Goal: Information Seeking & Learning: Learn about a topic

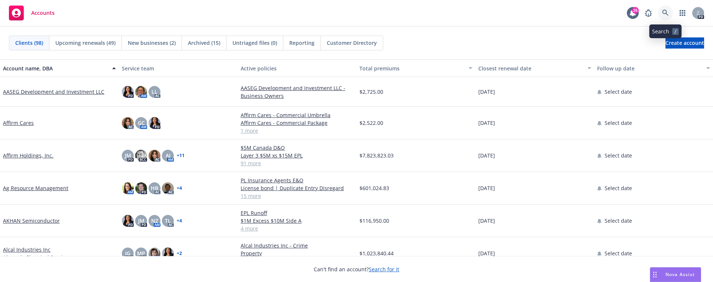
click at [664, 13] on icon at bounding box center [665, 13] width 7 height 7
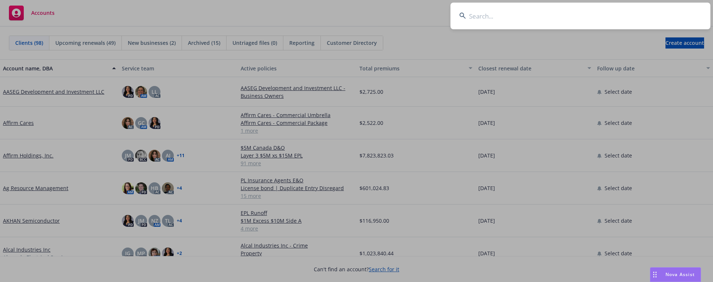
click at [486, 13] on input at bounding box center [580, 16] width 260 height 27
click at [511, 19] on input at bounding box center [580, 16] width 260 height 27
click at [503, 18] on input at bounding box center [580, 16] width 260 height 27
click at [484, 20] on input at bounding box center [580, 16] width 260 height 27
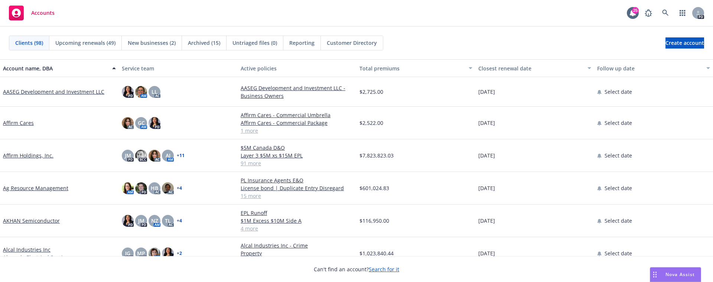
click at [675, 275] on span "Nova Assist" at bounding box center [679, 275] width 29 height 6
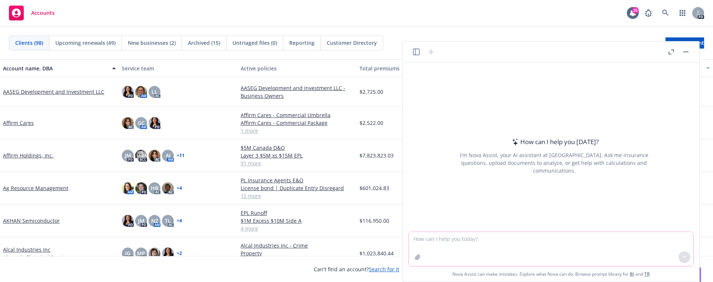
click at [556, 247] on textarea at bounding box center [551, 249] width 284 height 34
click at [412, 257] on button "button" at bounding box center [418, 258] width 12 height 12
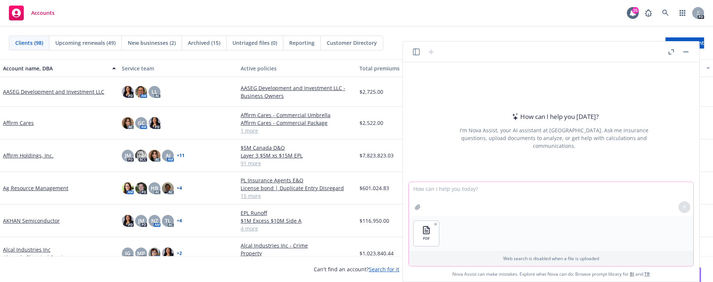
click at [443, 192] on textarea at bounding box center [551, 199] width 284 height 34
click at [617, 185] on textarea "Sumaarize the quotes for me showing the coverage, limits, premium, deductibles" at bounding box center [551, 199] width 284 height 34
click at [621, 190] on textarea "Sumaarize the quotes for me showing the coverage, limits, premium, deductibles" at bounding box center [551, 199] width 284 height 34
type textarea "Sumaarize the quotes for me showing the coverage, limits, premium, deductibles …"
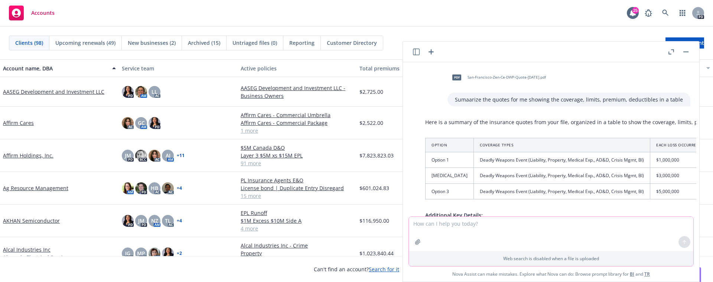
click at [420, 241] on icon "button" at bounding box center [418, 242] width 6 height 6
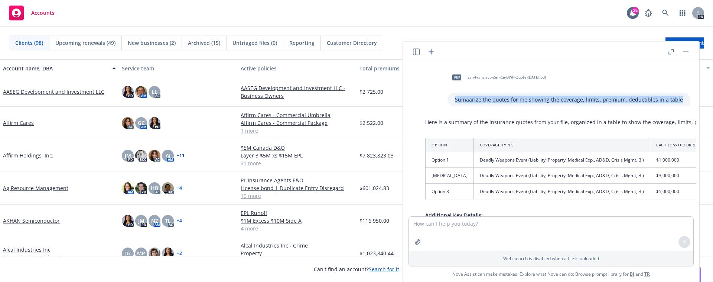
drag, startPoint x: 458, startPoint y: 98, endPoint x: 678, endPoint y: 98, distance: 220.5
click at [678, 98] on div "Sumaarize the quotes for me showing the coverage, limits, premium, deductibles …" at bounding box center [568, 100] width 243 height 14
copy p "Sumaarize the quotes for me showing the coverage, limits, premium, deductibles …"
click at [517, 229] on textarea at bounding box center [551, 234] width 284 height 34
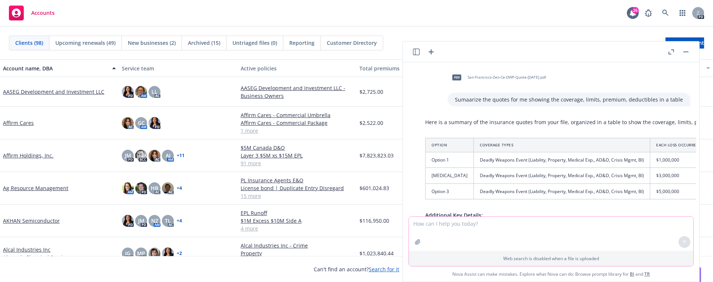
paste textarea "Sumaarize the quotes for me showing the coverage, limits, premium, deductibles …"
click at [427, 225] on textarea "Sumaarize the quotes for me showing the coverage, limits, premium, deductibles …" at bounding box center [551, 234] width 284 height 34
click at [421, 225] on textarea "Sumarize the quotes for me showing the coverage, limits, premium, deductibles i…" at bounding box center [551, 234] width 284 height 34
click at [436, 236] on textarea "Summarize the quotes for me showing the coverage, limits, premium, deductibles …" at bounding box center [551, 234] width 284 height 34
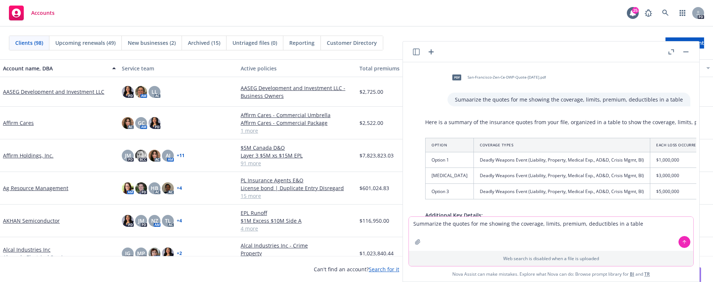
click at [455, 230] on textarea "Summarize the quotes for me showing the coverage, limits, premium, deductibles …" at bounding box center [551, 234] width 284 height 34
type textarea "Summarize the quotes for me showing the coverage, limits, premium, deductibles …"
click at [415, 242] on icon "button" at bounding box center [418, 242] width 6 height 6
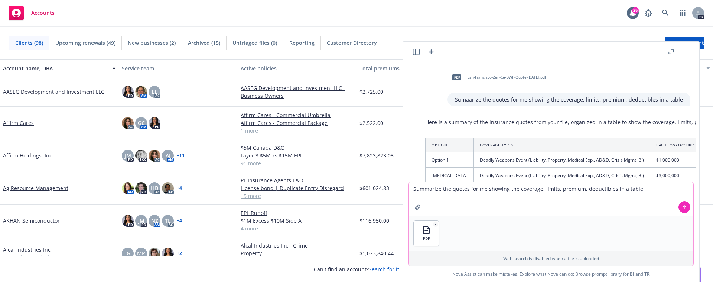
click at [682, 206] on icon at bounding box center [684, 207] width 5 height 5
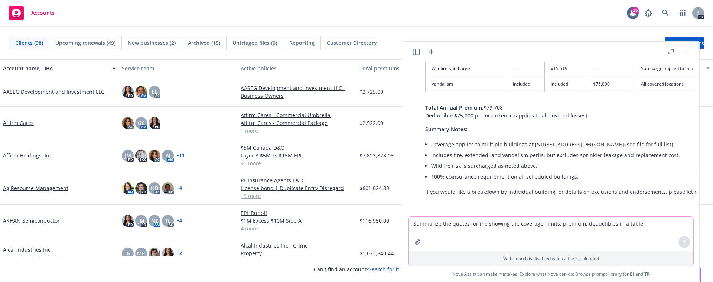
scroll to position [371, 0]
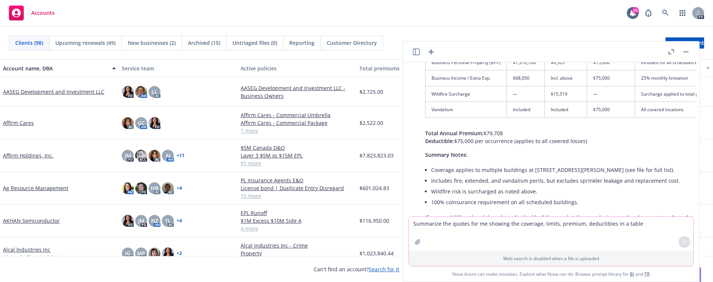
drag, startPoint x: 501, startPoint y: 134, endPoint x: 488, endPoint y: 134, distance: 13.4
click at [488, 134] on p "Total Annual Premium: $79,708 Deductible: $75,000 per occurrence (applies to al…" at bounding box center [622, 138] width 395 height 16
click at [484, 134] on p "Total Annual Premium: $79,708 Deductible: $75,000 per occurrence (applies to al…" at bounding box center [622, 138] width 395 height 16
copy p "$79,708"
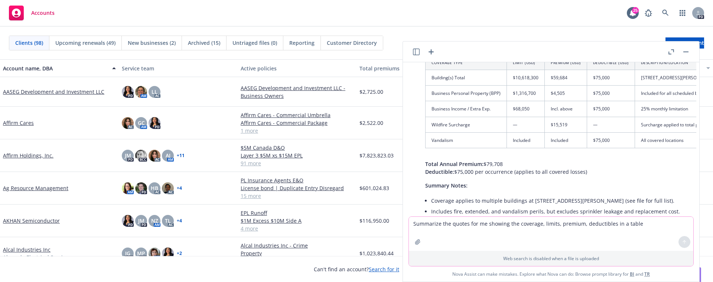
scroll to position [310, 0]
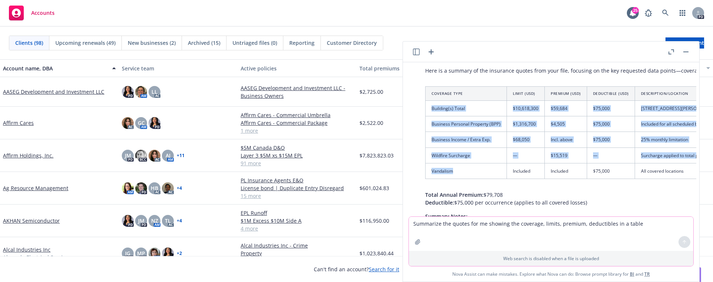
drag, startPoint x: 429, startPoint y: 105, endPoint x: 467, endPoint y: 170, distance: 75.1
click at [466, 173] on tbody "Building(s) Total $10,618,300 $59,684 $75,000 [STREET_ADDRESS][PERSON_NAME] (mu…" at bounding box center [622, 140] width 394 height 78
click at [467, 169] on td "Vandalism" at bounding box center [465, 171] width 81 height 16
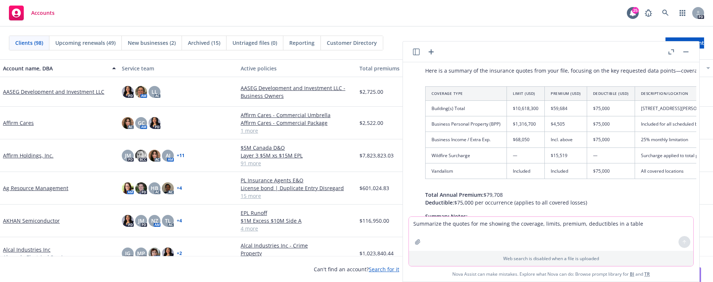
drag, startPoint x: 468, startPoint y: 106, endPoint x: 463, endPoint y: 106, distance: 5.2
click at [464, 106] on td "Building(s) Total" at bounding box center [465, 109] width 81 height 16
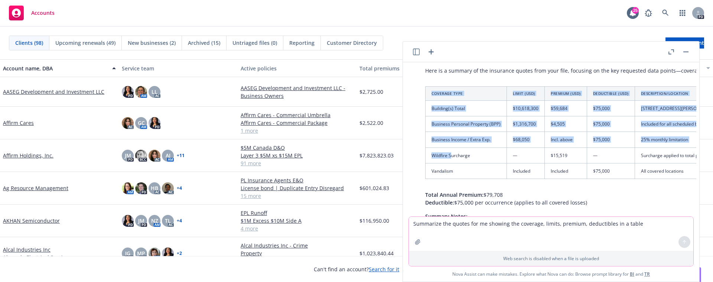
drag, startPoint x: 422, startPoint y: 108, endPoint x: 452, endPoint y: 161, distance: 60.2
click at [452, 161] on div "Here is a summary of the insurance quotes from your file, focusing on the key r…" at bounding box center [622, 175] width 409 height 222
click at [453, 161] on td "Wildfire Surcharge" at bounding box center [465, 156] width 81 height 16
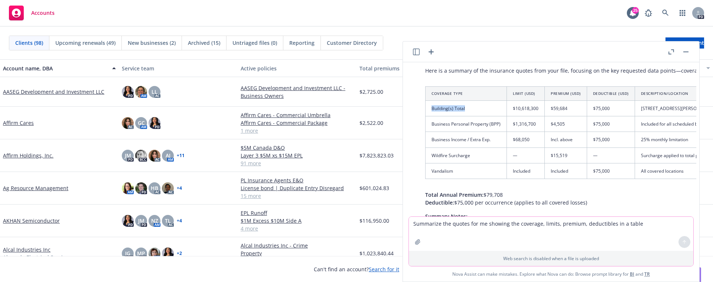
drag, startPoint x: 432, startPoint y: 108, endPoint x: 470, endPoint y: 107, distance: 37.9
click at [470, 107] on td "Building(s) Total" at bounding box center [465, 109] width 81 height 16
copy td "Building(s) Total"
click at [464, 130] on td "Business Personal Property (BPP)" at bounding box center [465, 125] width 81 height 16
drag, startPoint x: 445, startPoint y: 123, endPoint x: 500, endPoint y: 126, distance: 54.7
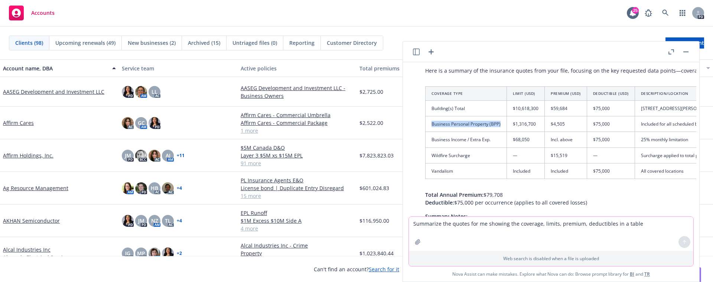
click at [500, 126] on td "Business Personal Property (BPP)" at bounding box center [465, 125] width 81 height 16
copy td "Business Personal Property (BPP)"
click at [461, 143] on td "Business Income / Extra Exp." at bounding box center [465, 140] width 81 height 16
drag, startPoint x: 487, startPoint y: 139, endPoint x: 429, endPoint y: 139, distance: 58.3
click at [429, 139] on td "Business Income / Extra Exp." at bounding box center [465, 140] width 81 height 16
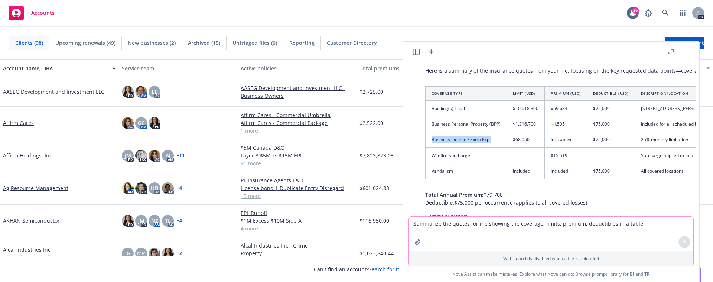
copy td "Business Income / Extra Exp."
drag, startPoint x: 477, startPoint y: 158, endPoint x: 429, endPoint y: 157, distance: 47.2
click at [429, 157] on td "Wildfire Surcharge" at bounding box center [465, 156] width 81 height 16
copy td "Wildfire Surcharge"
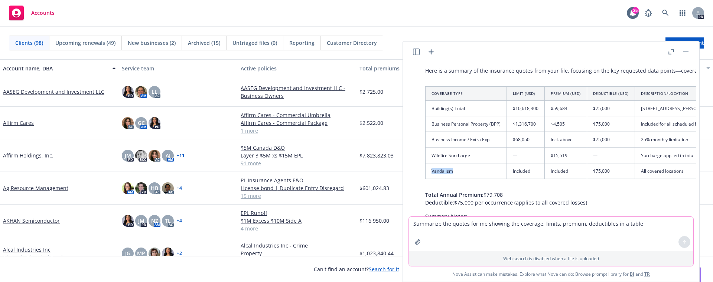
drag, startPoint x: 466, startPoint y: 178, endPoint x: 426, endPoint y: 174, distance: 40.3
click at [426, 174] on td "Vandalism" at bounding box center [465, 171] width 81 height 16
copy td "Vandalism"
drag, startPoint x: 513, startPoint y: 107, endPoint x: 524, endPoint y: 122, distance: 18.9
click at [542, 110] on td "$10,618,300" at bounding box center [526, 109] width 38 height 16
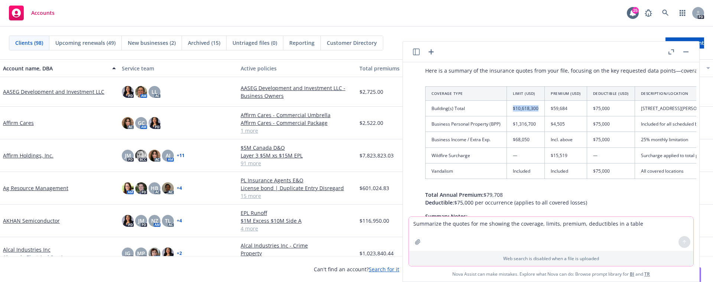
copy td "$10,618,300"
drag, startPoint x: 533, startPoint y: 125, endPoint x: 510, endPoint y: 125, distance: 23.0
click at [510, 125] on td "$1,316,700" at bounding box center [526, 125] width 38 height 16
copy td "$1,316,700"
drag, startPoint x: 533, startPoint y: 137, endPoint x: 511, endPoint y: 142, distance: 23.2
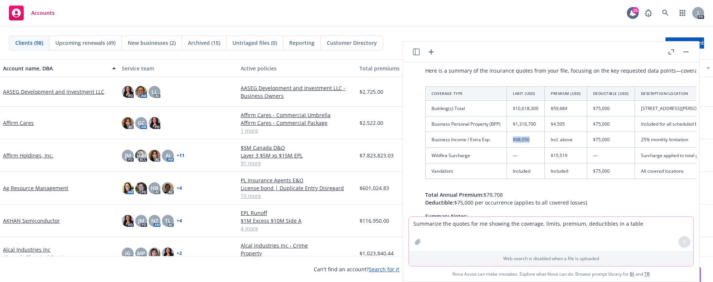
click at [507, 137] on td "$68,050" at bounding box center [526, 140] width 38 height 16
click at [518, 153] on td "—" at bounding box center [526, 156] width 38 height 16
drag, startPoint x: 535, startPoint y: 170, endPoint x: 509, endPoint y: 167, distance: 25.8
click at [507, 170] on td "Included" at bounding box center [526, 171] width 38 height 16
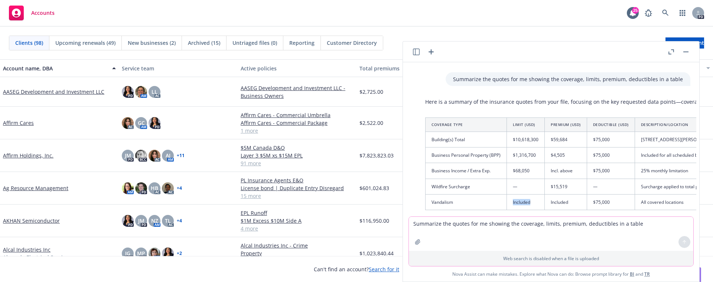
scroll to position [340, 0]
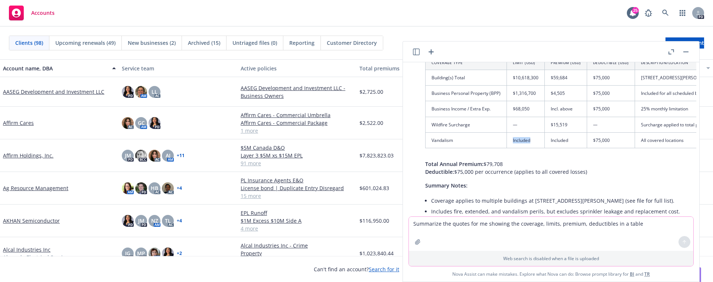
click at [416, 243] on icon "button" at bounding box center [417, 242] width 5 height 5
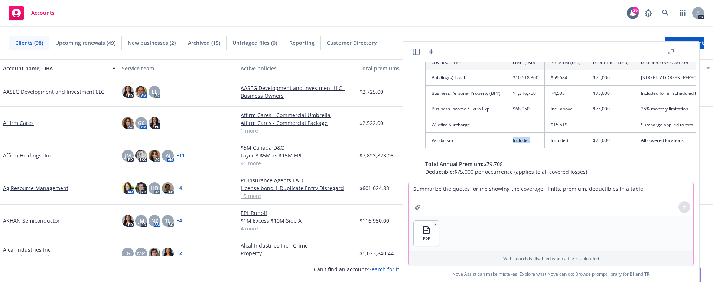
click at [476, 187] on textarea "Summarize the quotes for me showing the coverage, limits, premium, deductibles …" at bounding box center [551, 199] width 284 height 34
paste textarea "Building(s) Total Business Personal Property (BPP) Business Income / Extra Exp.…"
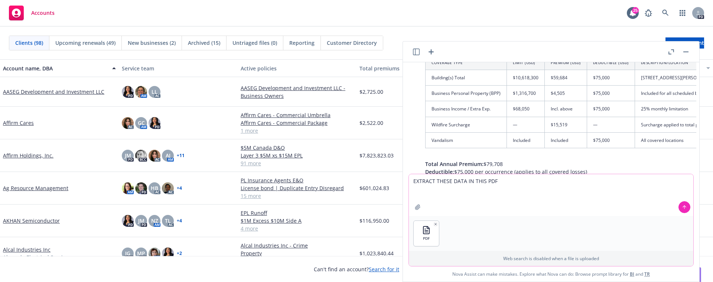
paste textarea "Building(s) Total Business Personal Property (BPP) Business Income / Extra Exp.…"
type textarea "EXTRACT THESE DATA IN THIS PDF Building(s) Total Business Personal Property (BP…"
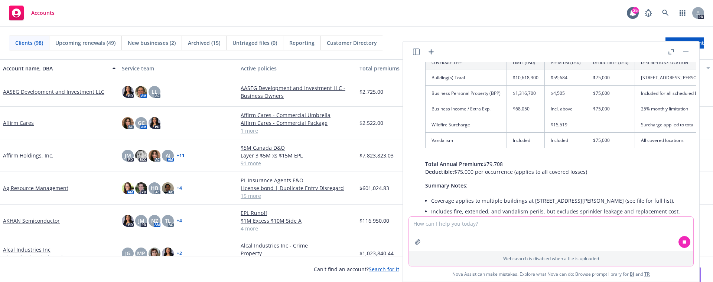
scroll to position [483, 0]
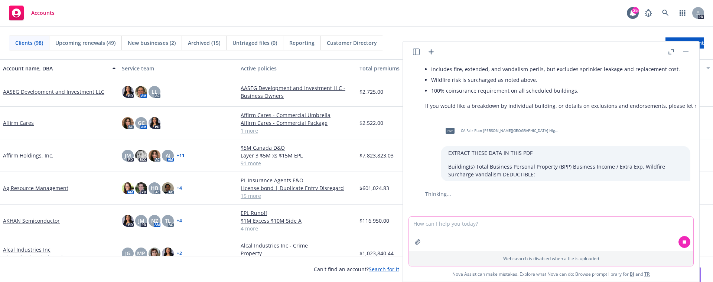
click at [478, 231] on textarea at bounding box center [551, 234] width 284 height 34
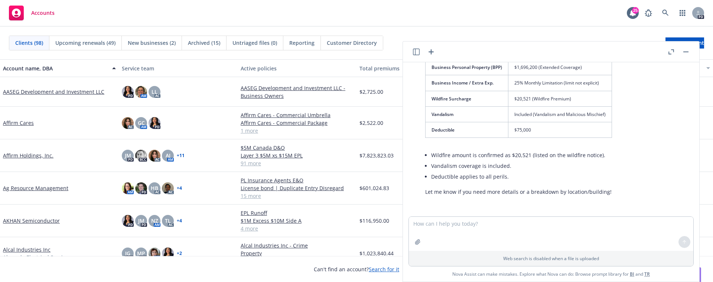
drag, startPoint x: 617, startPoint y: 111, endPoint x: 553, endPoint y: 154, distance: 77.2
click at [617, 111] on div "Here are the extracted data points from your PDF: Data Point Value Building(s) …" at bounding box center [519, 103] width 202 height 192
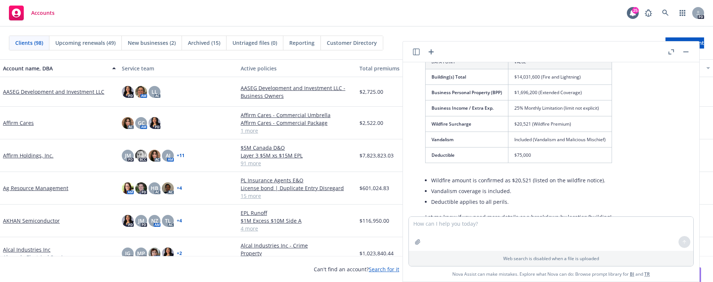
scroll to position [610, 0]
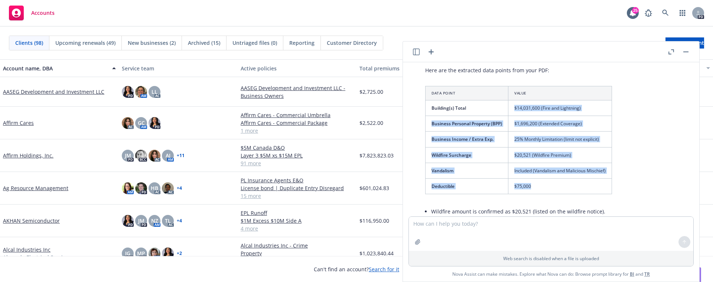
drag, startPoint x: 515, startPoint y: 104, endPoint x: 537, endPoint y: 190, distance: 89.2
click at [537, 190] on tbody "Building(s) Total $14,031,600 (Fire and Lightning) Business Personal Property (…" at bounding box center [518, 148] width 186 height 94
click at [541, 139] on td "25% Monthly Limitation (limit not explicit)" at bounding box center [560, 140] width 104 height 16
click at [536, 186] on td "$75,000" at bounding box center [560, 187] width 104 height 16
drag, startPoint x: 536, startPoint y: 186, endPoint x: 432, endPoint y: 109, distance: 129.6
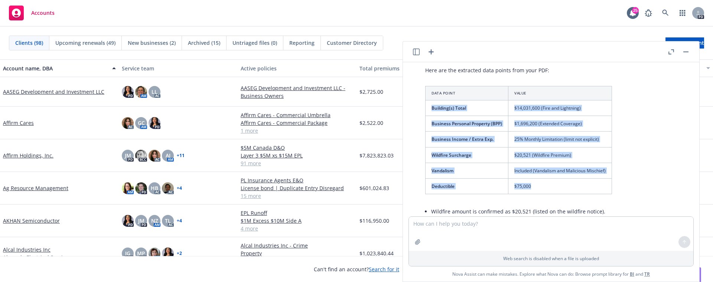
click at [431, 110] on tbody "Building(s) Total $14,031,600 (Fire and Lightning) Business Personal Property (…" at bounding box center [518, 148] width 186 height 94
click at [609, 130] on td "$1,696,200 (Extended Coverage)" at bounding box center [560, 124] width 104 height 16
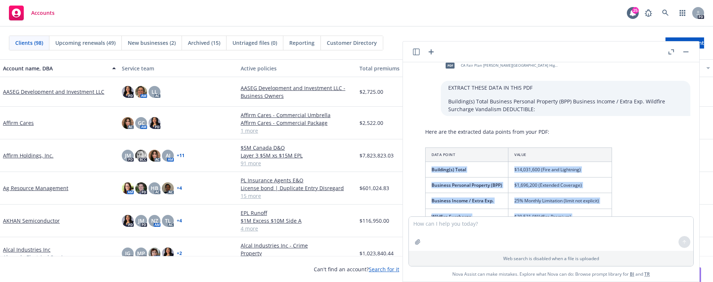
click at [477, 175] on td "Building(s) Total" at bounding box center [466, 170] width 83 height 16
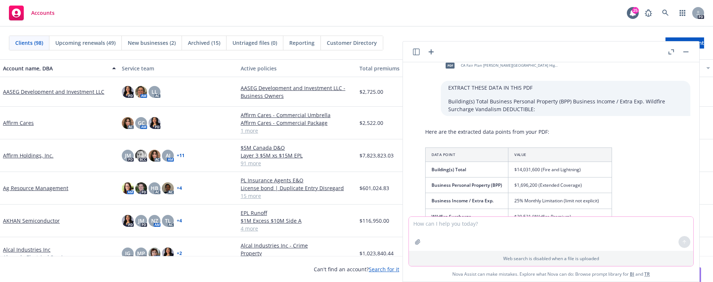
click at [458, 224] on textarea at bounding box center [551, 234] width 284 height 34
paste textarea "Building(s) Total Business Personal Property (BPP) Business Income / Extra Exp.…"
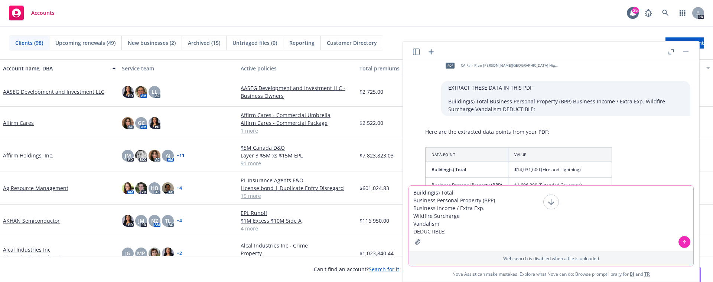
click at [420, 244] on icon "button" at bounding box center [418, 242] width 6 height 6
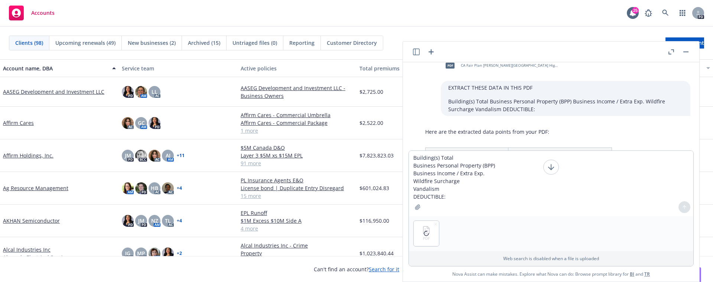
click at [458, 232] on div "PDF" at bounding box center [551, 233] width 284 height 35
click at [449, 197] on textarea "Building(s) Total Business Personal Property (BPP) Business Income / Extra Exp.…" at bounding box center [551, 183] width 284 height 65
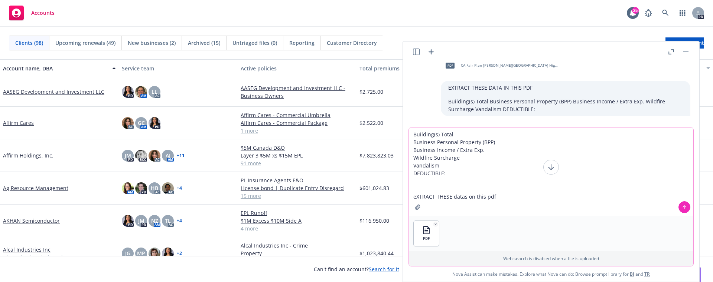
type textarea "Building(s) Total Business Personal Property (BPP) Business Income / Extra Exp.…"
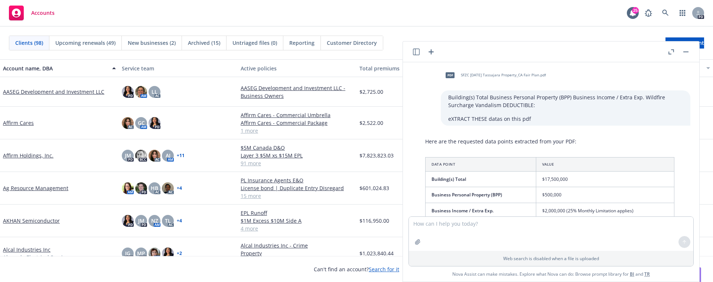
scroll to position [901, 0]
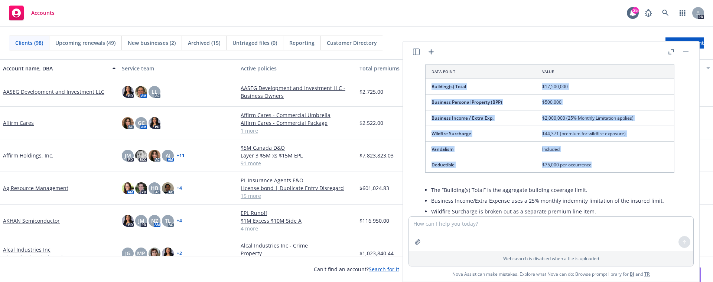
drag, startPoint x: 589, startPoint y: 165, endPoint x: 428, endPoint y: 84, distance: 179.9
click at [428, 84] on tbody "Building(s) Total $17,500,000 Business Personal Property (BPP) $500,000 Busines…" at bounding box center [549, 126] width 249 height 94
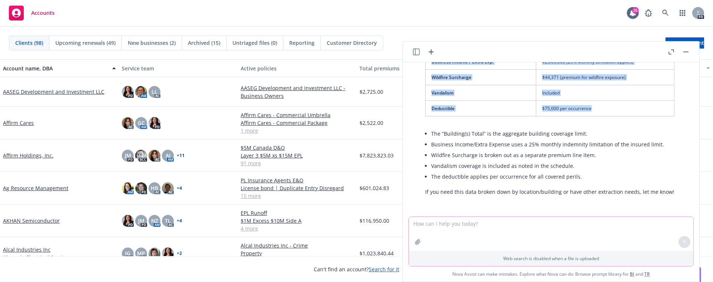
click at [502, 228] on textarea at bounding box center [551, 234] width 284 height 34
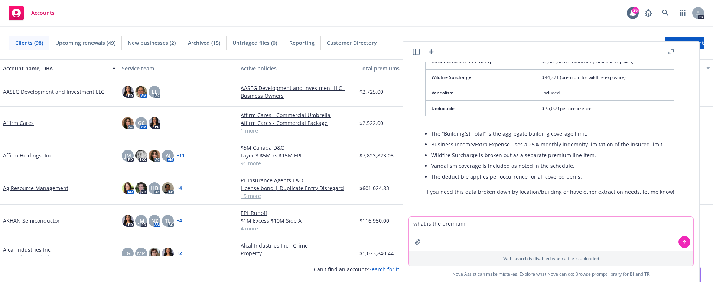
type textarea "what is the premium"
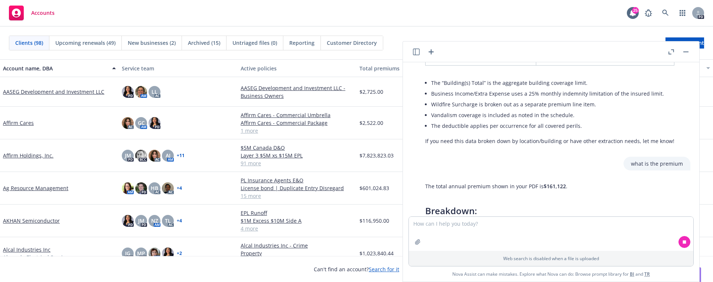
scroll to position [1014, 0]
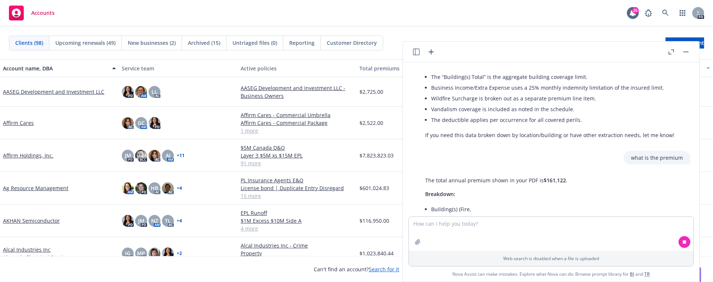
click at [598, 186] on div "The total annual premium shown in your PDF is $161,122 . Breakdown: Building(s)…" at bounding box center [554, 196] width 272 height 44
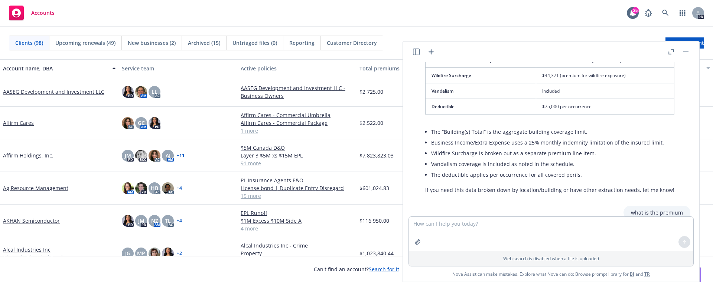
scroll to position [1052, 0]
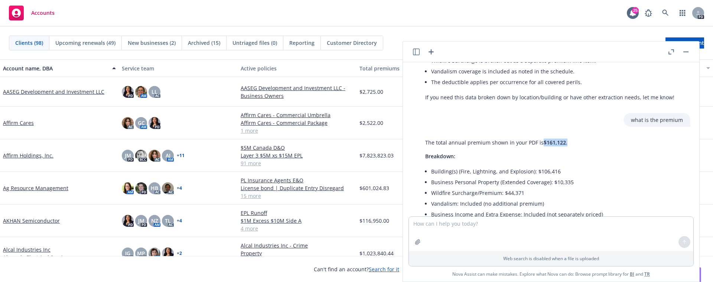
drag, startPoint x: 567, startPoint y: 143, endPoint x: 542, endPoint y: 141, distance: 25.3
click at [542, 141] on p "The total annual premium shown in your PDF is $161,122 ." at bounding box center [554, 143] width 258 height 8
click at [416, 245] on button "button" at bounding box center [418, 242] width 12 height 12
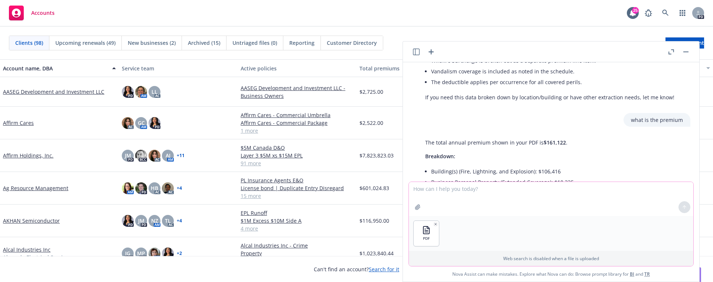
click at [496, 196] on textarea at bounding box center [551, 199] width 284 height 34
paste textarea "Building(s) Total Business Personal Property (BPP) Business Income / Extra Exp.…"
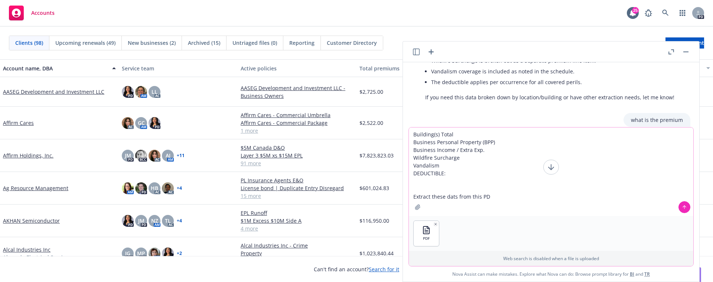
type textarea "Building(s) Total Business Personal Property (BPP) Business Income / Extra Exp.…"
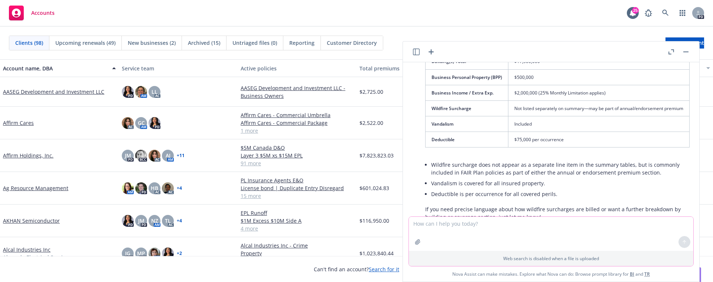
scroll to position [1337, 0]
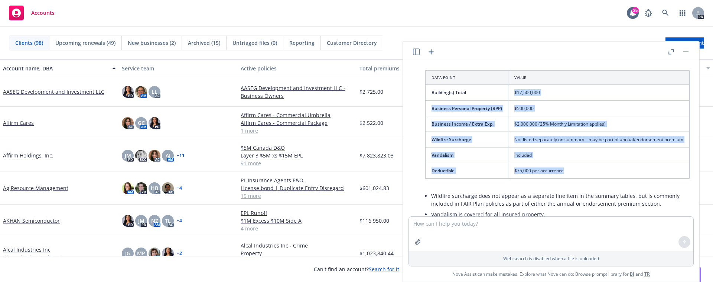
drag, startPoint x: 514, startPoint y: 90, endPoint x: 575, endPoint y: 171, distance: 100.8
click at [575, 176] on tbody "Building(s) Total $17,500,000 Business Personal Property (BPP) $500,000 Busines…" at bounding box center [557, 132] width 264 height 94
drag, startPoint x: 432, startPoint y: 92, endPoint x: 596, endPoint y: 175, distance: 183.1
click at [596, 175] on tbody "Building(s) Total $17,500,000 Business Personal Property (BPP) $500,000 Busines…" at bounding box center [557, 132] width 264 height 94
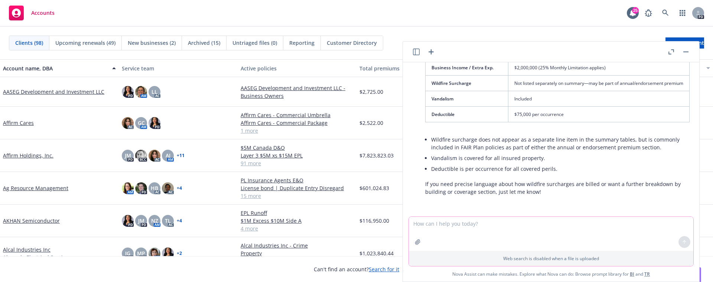
click at [527, 231] on textarea at bounding box center [551, 234] width 284 height 34
type textarea "premium"
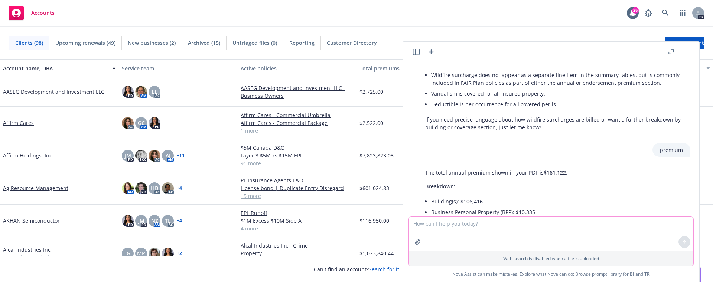
scroll to position [1539, 0]
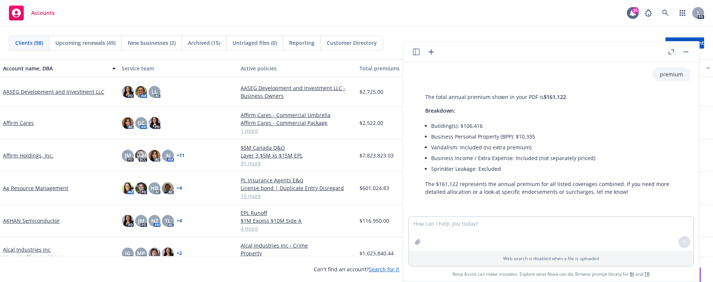
click at [621, 97] on div "The total annual premium shown in your PDF is $161,122 . Breakdown: Building(s)…" at bounding box center [554, 144] width 272 height 109
drag, startPoint x: 478, startPoint y: 223, endPoint x: 469, endPoint y: 223, distance: 8.9
click at [477, 223] on textarea at bounding box center [551, 234] width 284 height 34
type textarea "is deadly weapon insurance same as workplace violence?"
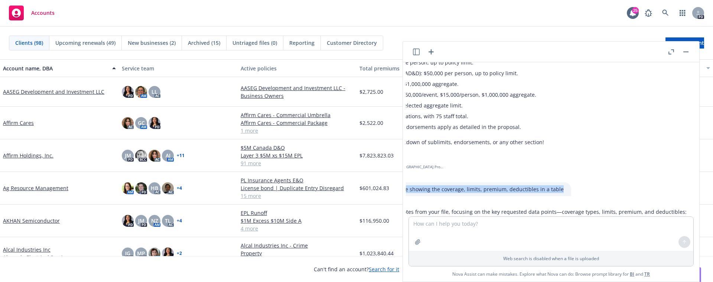
scroll to position [168, 149]
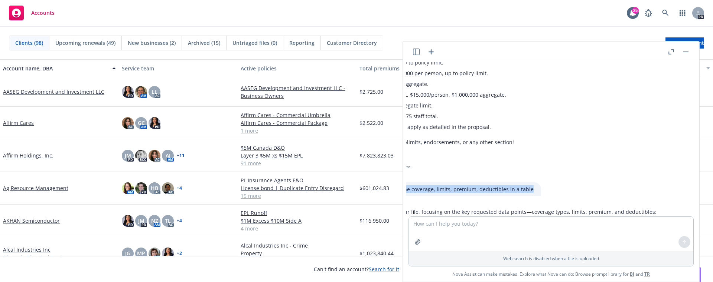
drag, startPoint x: 457, startPoint y: 189, endPoint x: 575, endPoint y: 199, distance: 118.5
click at [575, 199] on div "pdf San-Francisco-Zen-Ce-DWP-Quote-[DATE].pdf Sumaarize the quotes for me showi…" at bounding box center [551, 139] width 290 height 154
click at [506, 226] on textarea at bounding box center [551, 234] width 284 height 34
paste textarea "Expiring ([DEMOGRAPHIC_DATA] Mutual)"
type textarea "Expiring ([DEMOGRAPHIC_DATA] Mutual)"
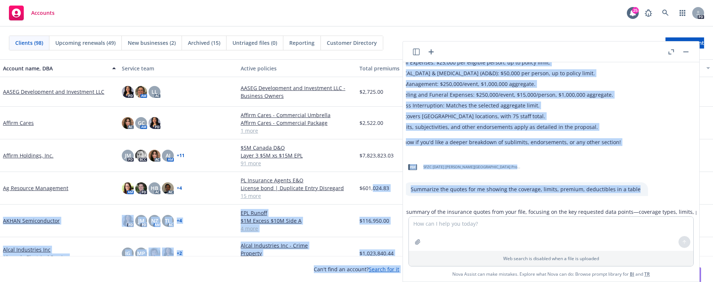
scroll to position [168, 0]
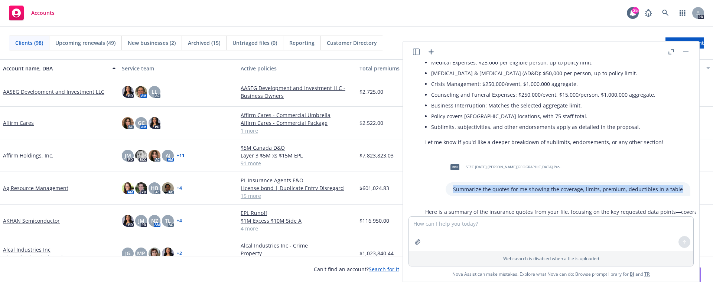
drag, startPoint x: 532, startPoint y: 188, endPoint x: 455, endPoint y: 189, distance: 76.5
click at [455, 189] on div "Summarize the quotes for me showing the coverage, limits, premium, deductibles …" at bounding box center [567, 190] width 245 height 14
click at [441, 225] on textarea at bounding box center [551, 234] width 284 height 34
paste textarea "Summarize the quotes for me showing the coverage, limits, premium, deductibles …"
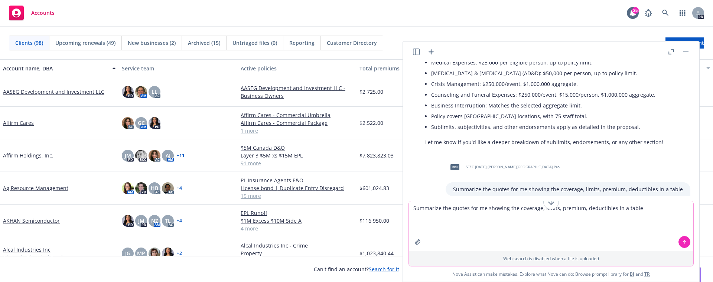
type textarea "Summarize the quotes for me showing the coverage, limits, premium, deductibles …"
click at [421, 242] on button "button" at bounding box center [418, 242] width 12 height 12
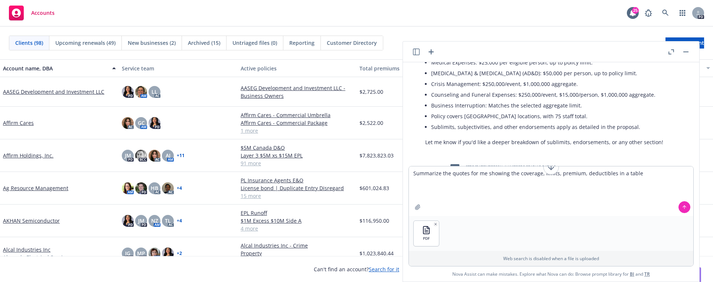
click at [682, 204] on button at bounding box center [684, 208] width 12 height 12
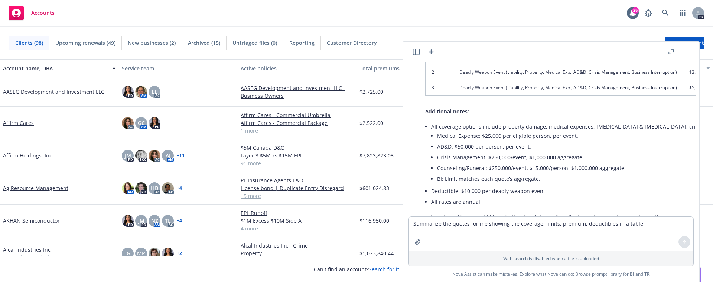
scroll to position [2076, 0]
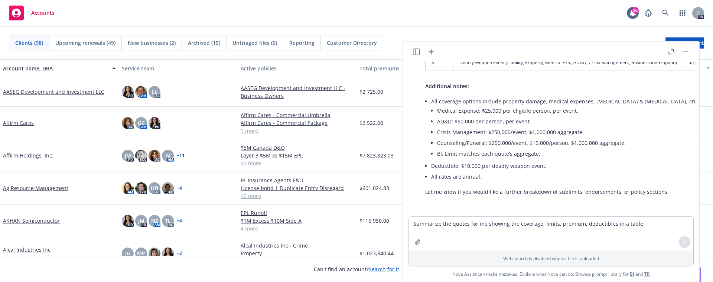
click at [548, 151] on li "BI: Limit matches each quote’s aggregate." at bounding box center [671, 153] width 469 height 11
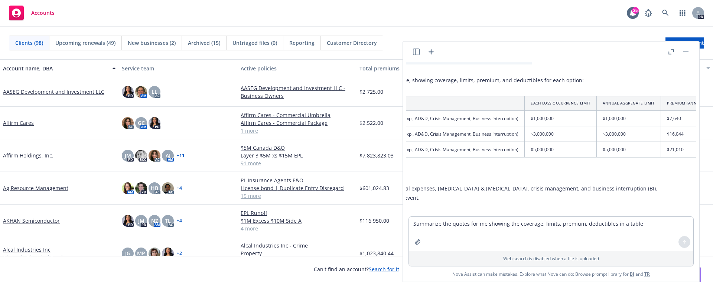
scroll to position [1984, 154]
click at [533, 239] on textarea "Summarize the quotes for me showing the coverage, limits, premium, deductibles …" at bounding box center [551, 234] width 284 height 34
type textarea "make it more detailed table"
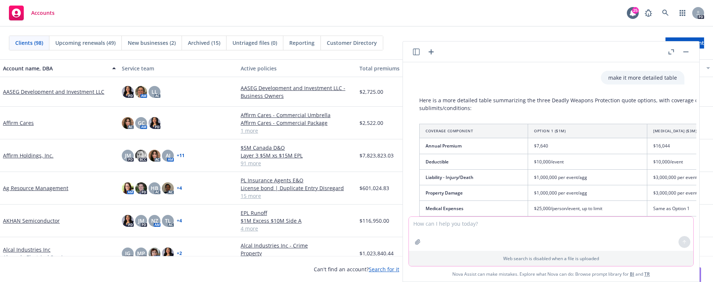
scroll to position [2269, 6]
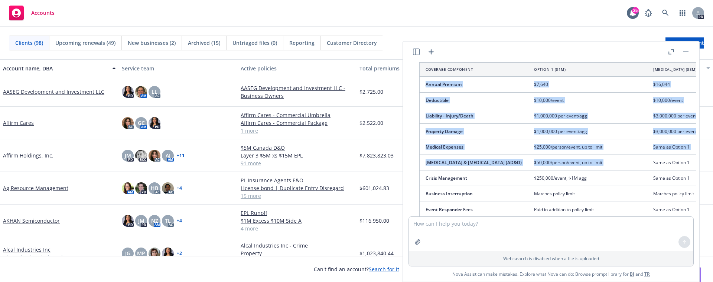
drag, startPoint x: 425, startPoint y: 74, endPoint x: 651, endPoint y: 154, distance: 238.9
click at [649, 151] on tbody "Annual Premium $7,640 $16,044 $21,010 Commission: 20% (separate from insured pr…" at bounding box center [658, 163] width 478 height 172
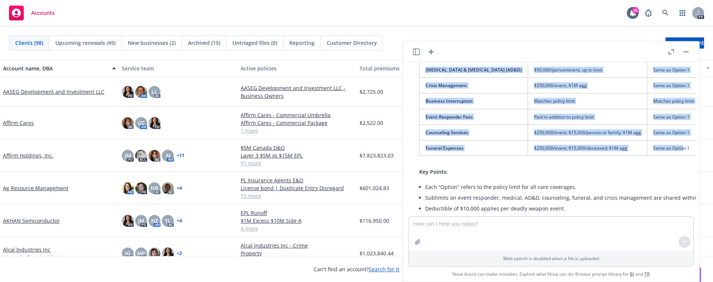
drag, startPoint x: 678, startPoint y: 142, endPoint x: 687, endPoint y: 143, distance: 9.8
click at [687, 143] on td "Same as Option 1" at bounding box center [679, 148] width 65 height 16
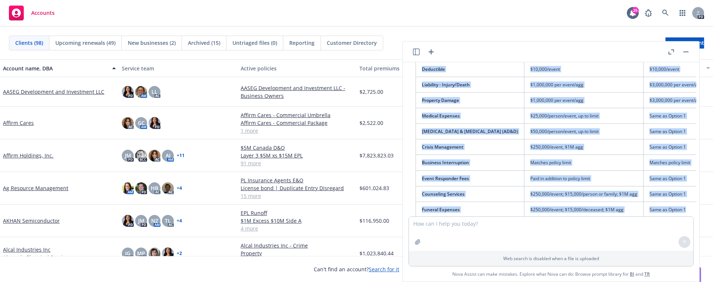
scroll to position [2269, 10]
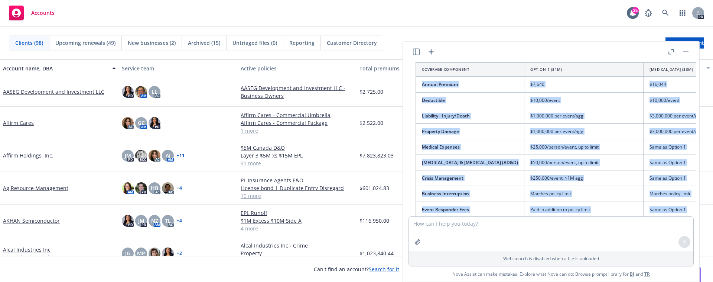
click at [480, 171] on td "Crisis Management" at bounding box center [470, 179] width 108 height 16
click at [515, 160] on span "[MEDICAL_DATA] & [MEDICAL_DATA] (AD&D)" at bounding box center [470, 163] width 96 height 6
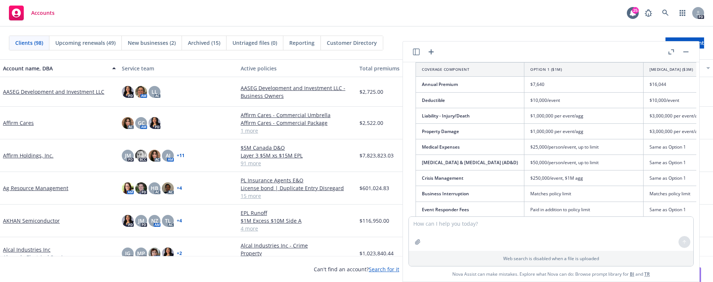
click at [517, 155] on td "[MEDICAL_DATA] & [MEDICAL_DATA] (AD&D)" at bounding box center [470, 163] width 108 height 16
drag, startPoint x: 516, startPoint y: 154, endPoint x: 428, endPoint y: 153, distance: 88.7
click at [428, 160] on span "[MEDICAL_DATA] & [MEDICAL_DATA] (AD&D)" at bounding box center [470, 163] width 96 height 6
click at [423, 160] on span "[MEDICAL_DATA] & [MEDICAL_DATA] (AD&D)" at bounding box center [470, 163] width 96 height 6
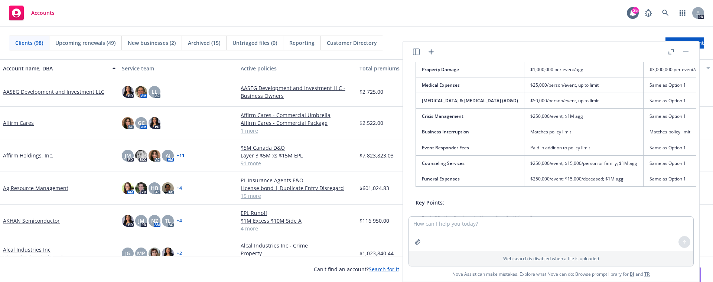
scroll to position [2424, 10]
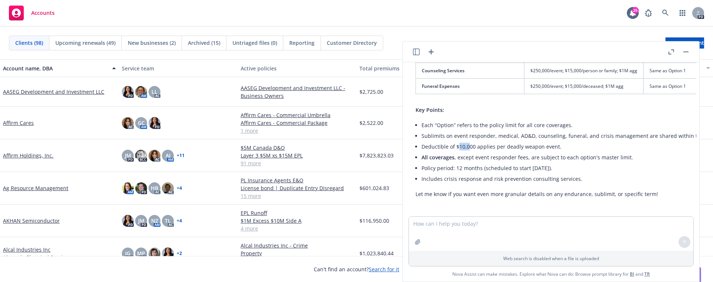
drag, startPoint x: 459, startPoint y: 138, endPoint x: 464, endPoint y: 138, distance: 4.5
click at [469, 141] on li "Deductible of $10,000 applies per deadly weapon event." at bounding box center [657, 146] width 472 height 11
drag, startPoint x: 454, startPoint y: 140, endPoint x: 474, endPoint y: 138, distance: 19.4
click at [474, 141] on li "Deductible of $10,000 applies per deadly weapon event." at bounding box center [657, 146] width 472 height 11
click at [557, 141] on li "Deductible of $10,000 applies per deadly weapon event." at bounding box center [657, 146] width 472 height 11
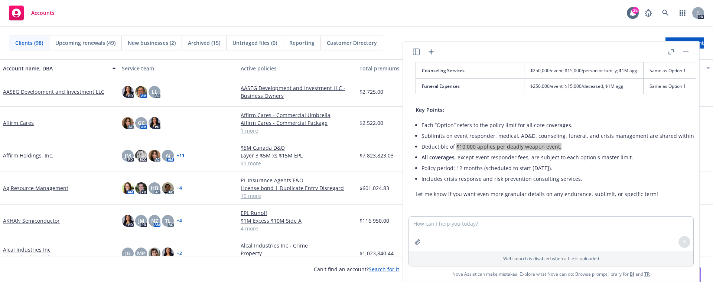
scroll to position [2424, 6]
